Goal: Find specific page/section: Find specific page/section

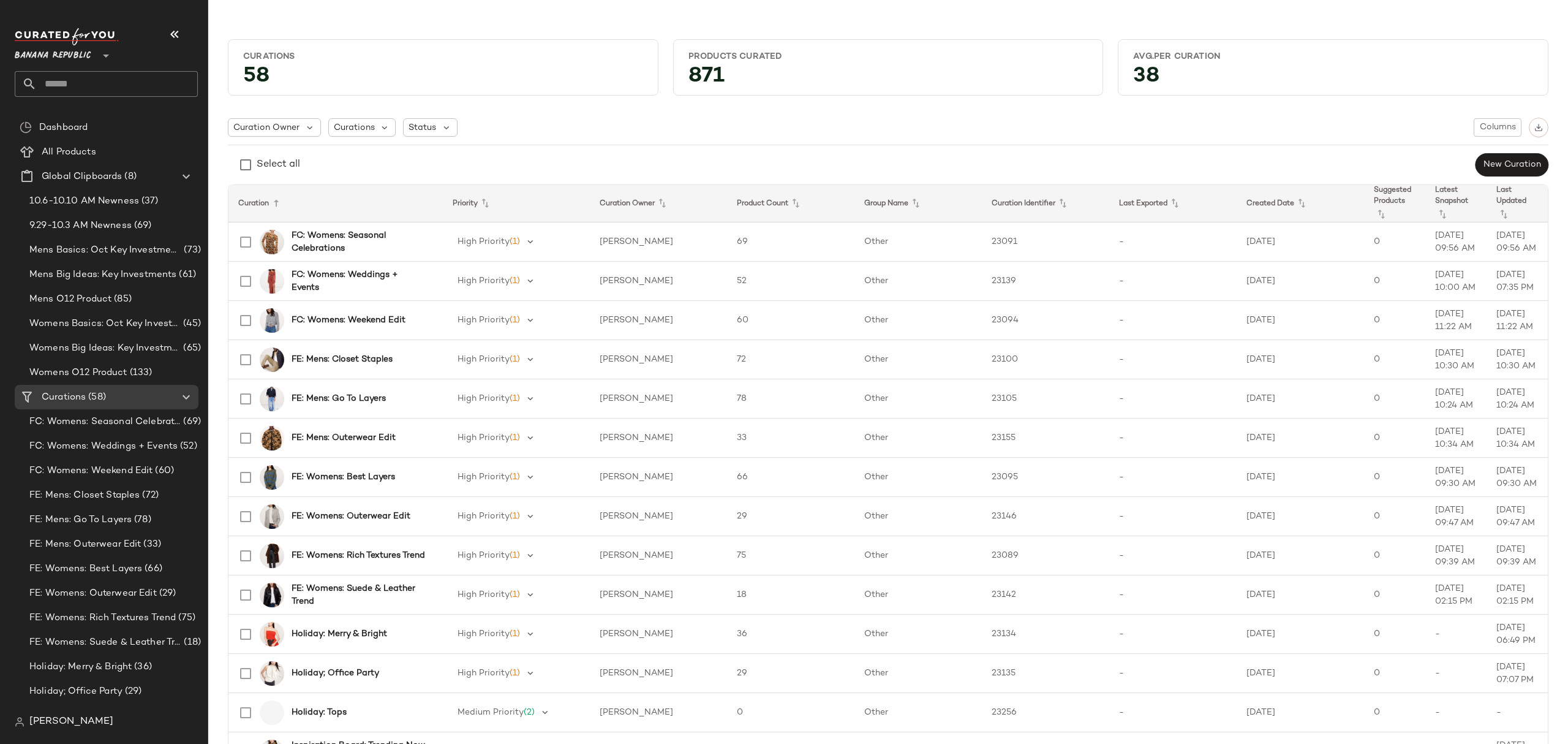
click at [67, 53] on span "Banana Republic" at bounding box center [52, 53] width 77 height 22
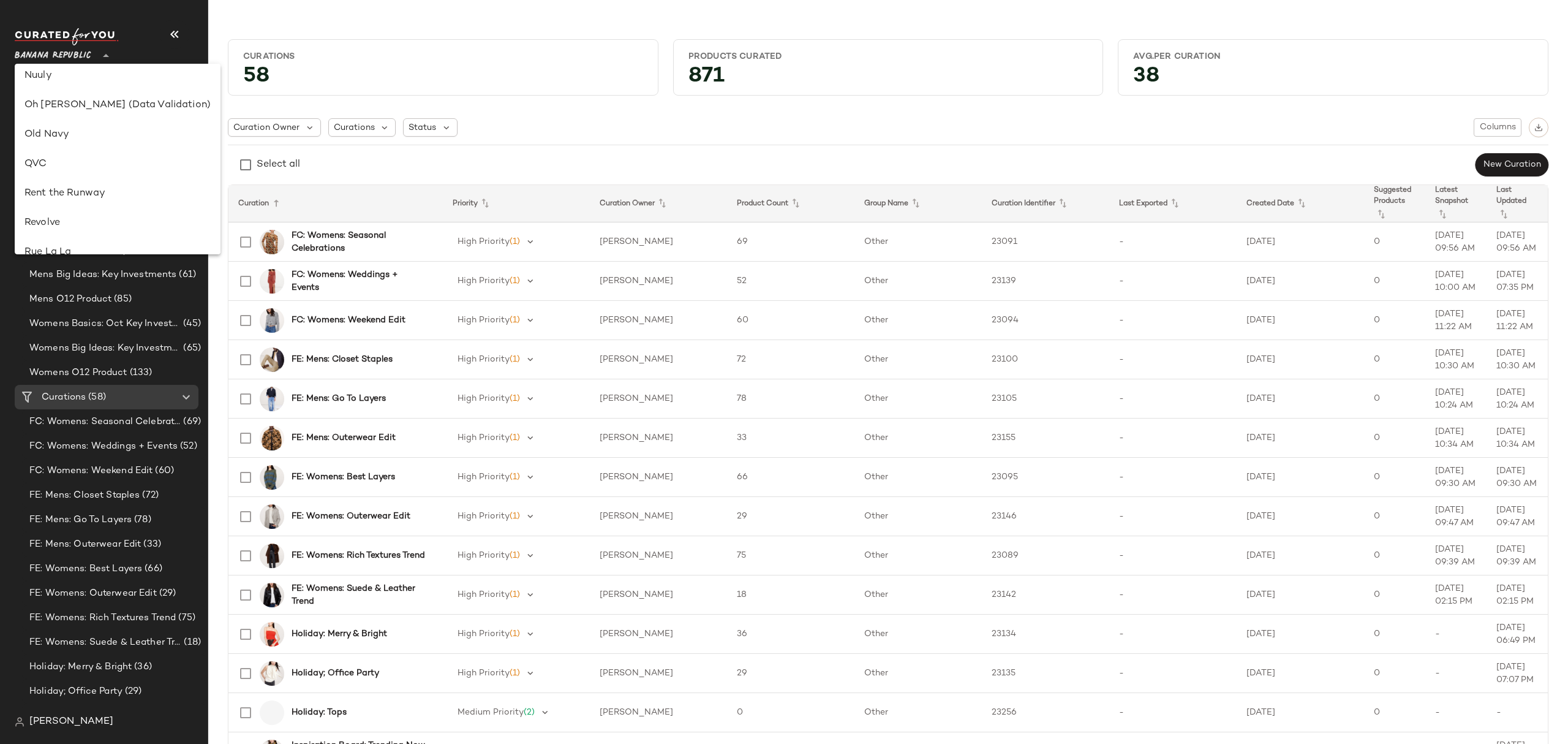
scroll to position [474, 0]
click at [115, 111] on div "Oh Polly (Data Validation)" at bounding box center [118, 109] width 187 height 15
type input "**"
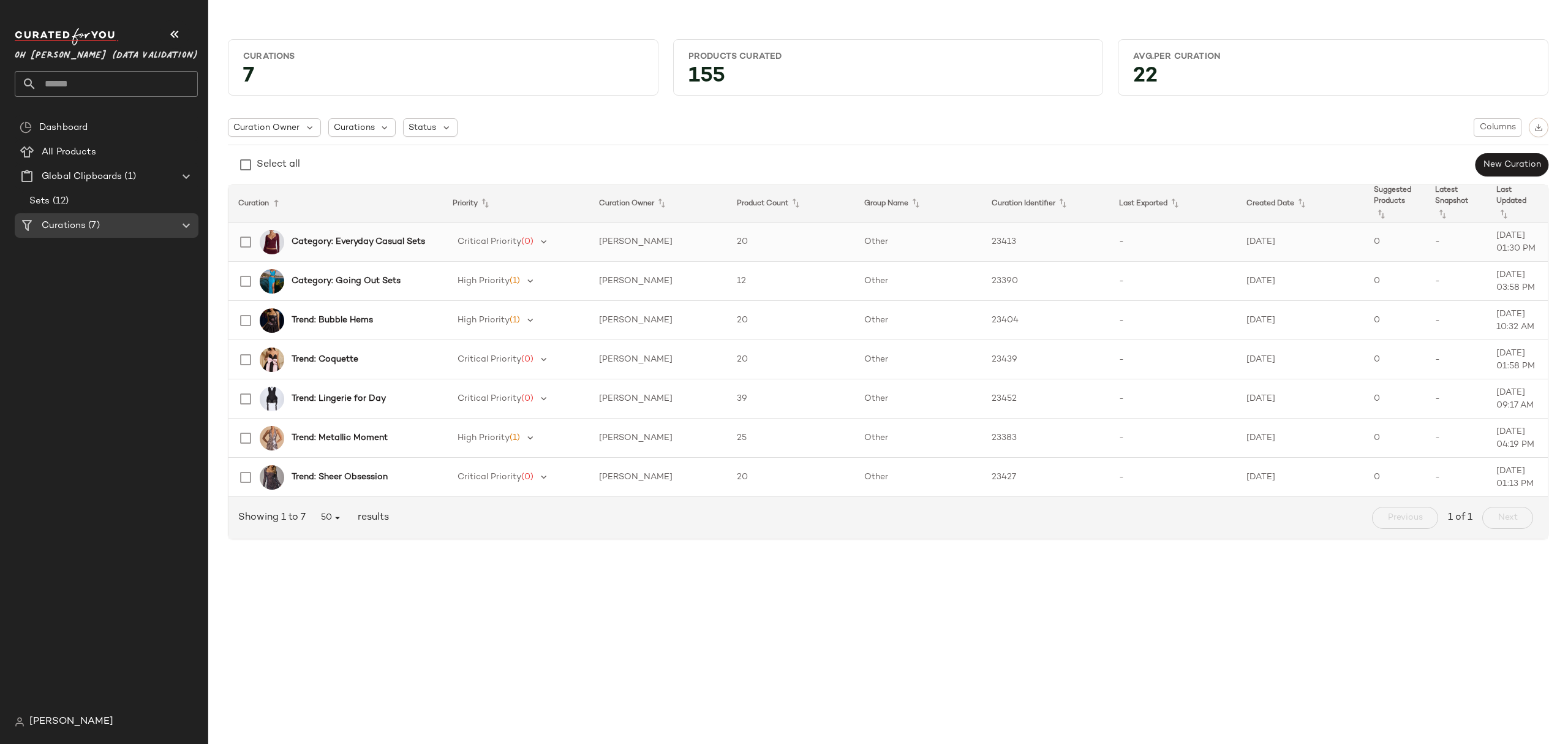
click at [383, 236] on b "Category: Everyday Casual Sets" at bounding box center [358, 242] width 133 height 13
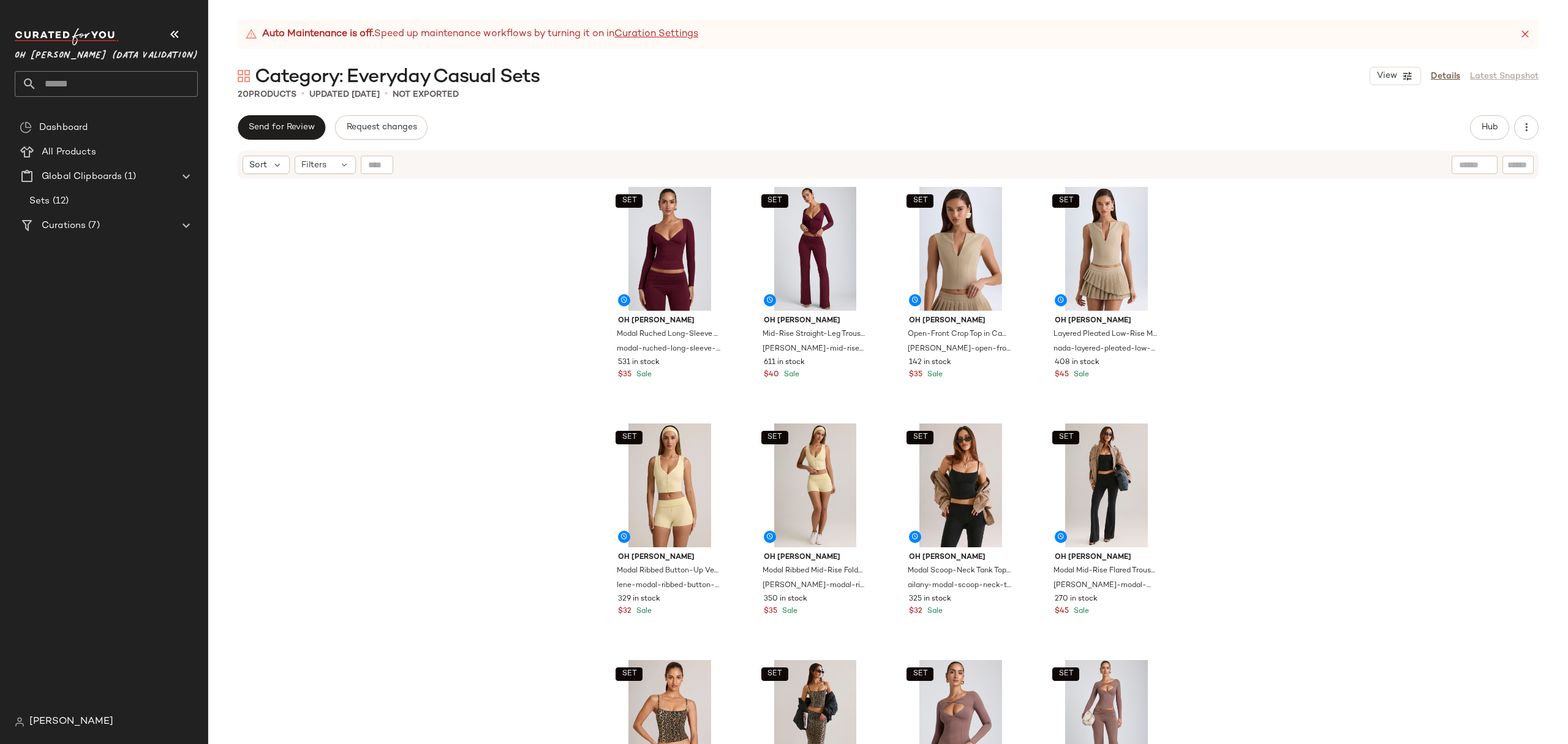
scroll to position [245, 0]
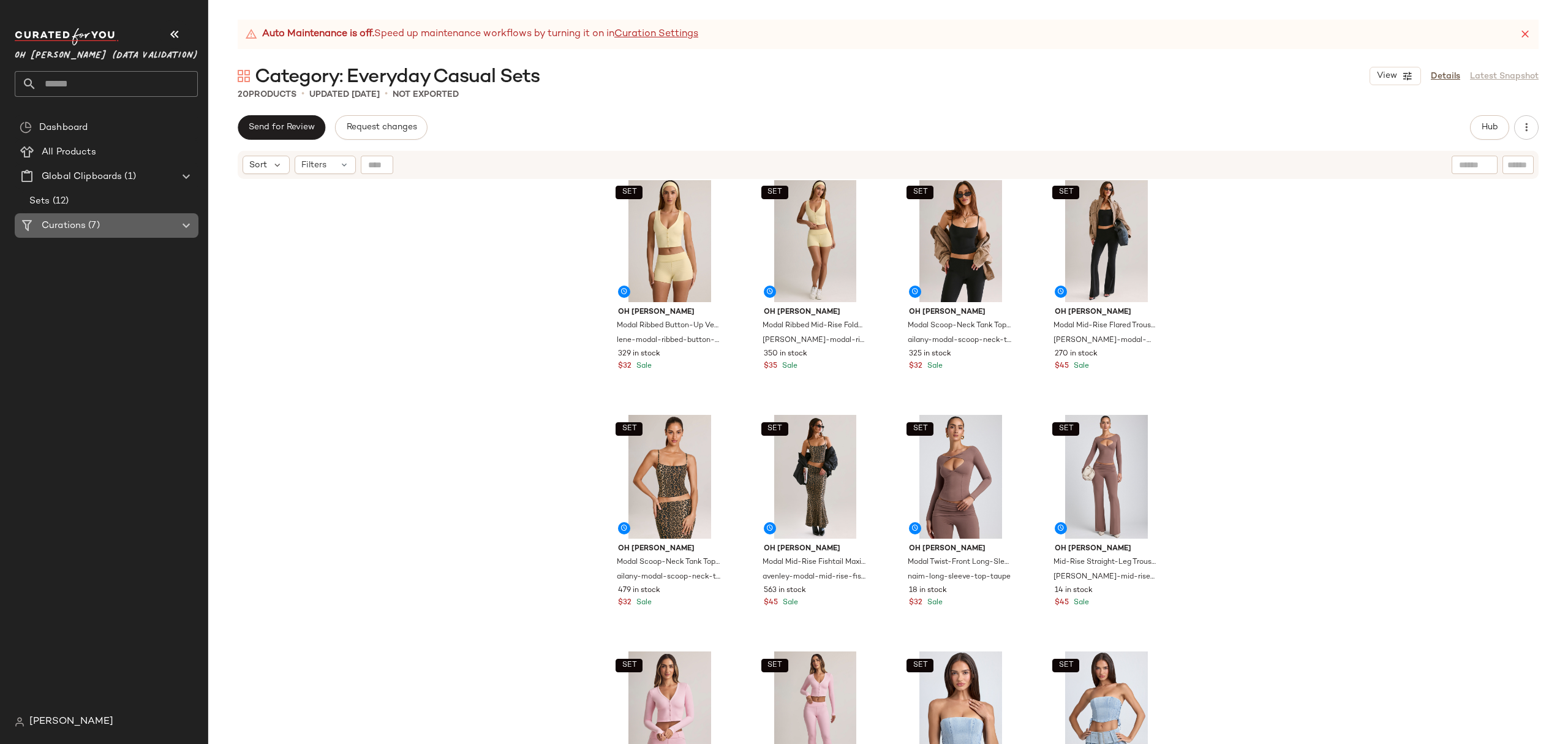
click at [184, 223] on icon at bounding box center [186, 225] width 15 height 15
click at [118, 229] on div "Curations (7)" at bounding box center [107, 226] width 138 height 14
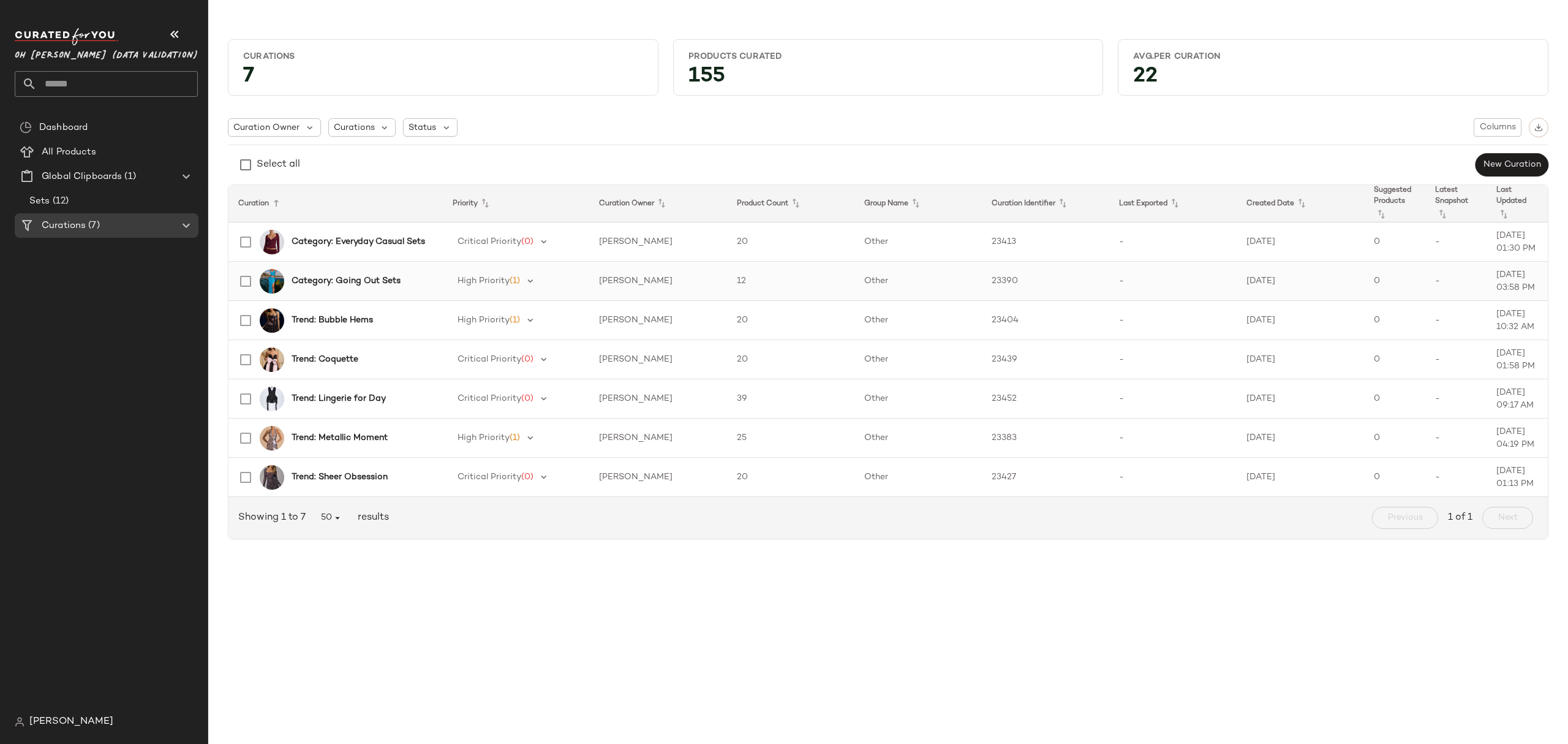
click at [331, 276] on b "Category: Going Out Sets" at bounding box center [346, 281] width 109 height 13
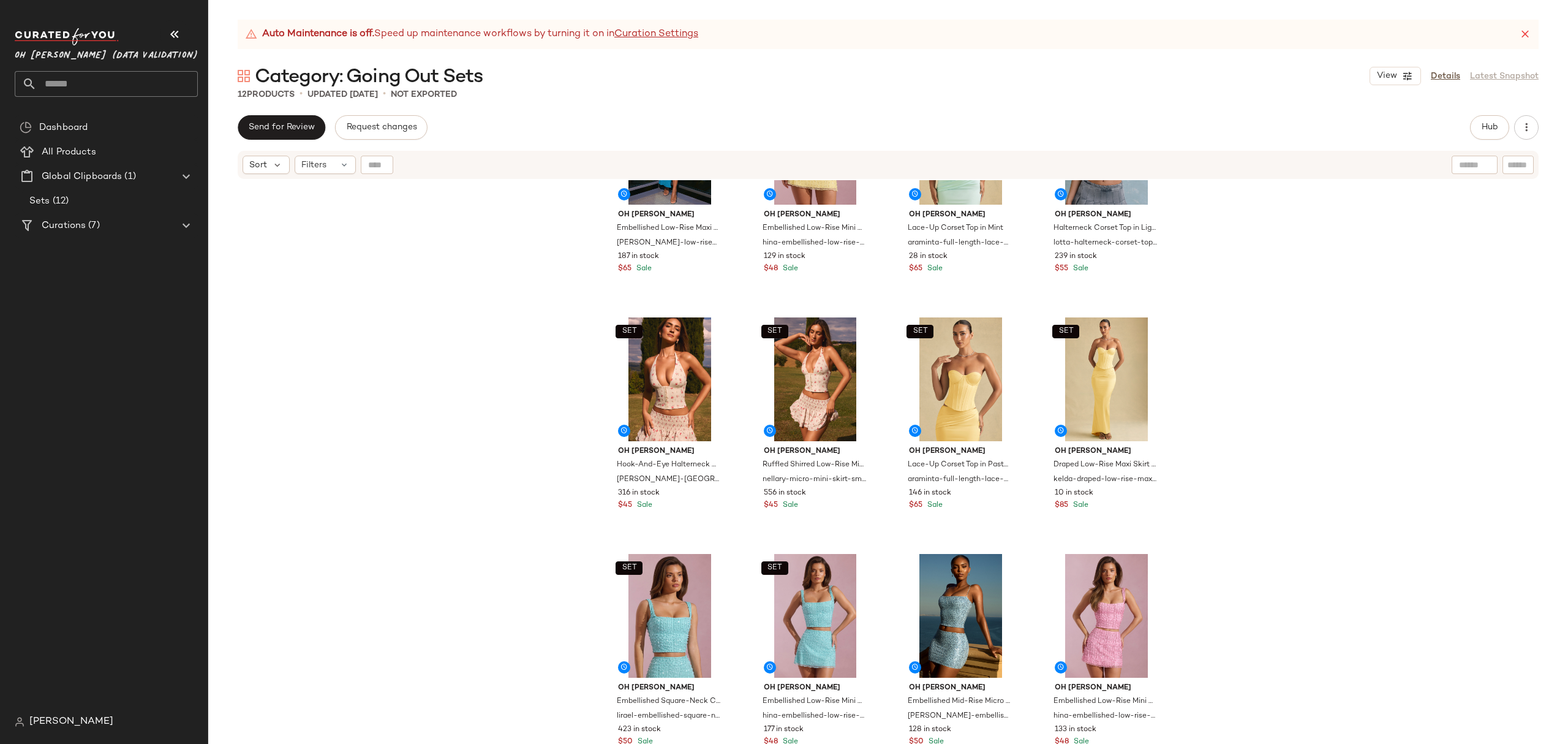
scroll to position [107, 0]
click at [574, 108] on div "Auto Maintenance is off. Speed up maintenance workflows by turning it on in Cur…" at bounding box center [888, 381] width 1360 height 724
